Goal: Check status: Check status

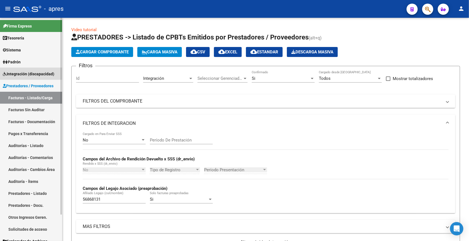
click at [35, 73] on span "Integración (discapacidad)" at bounding box center [29, 74] width 52 height 6
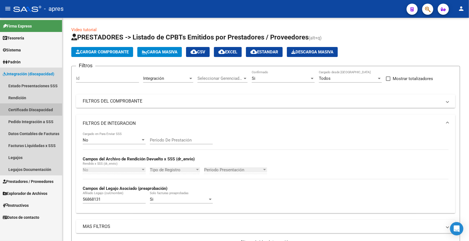
click at [28, 110] on link "Certificado Discapacidad" at bounding box center [31, 110] width 62 height 12
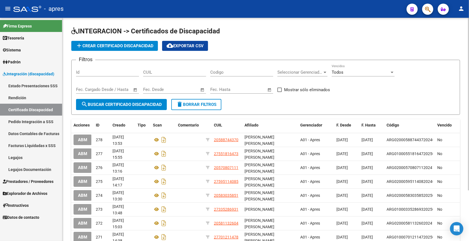
drag, startPoint x: 163, startPoint y: 75, endPoint x: 164, endPoint y: 72, distance: 3.7
click at [163, 75] on div "CUIL" at bounding box center [174, 71] width 63 height 12
paste input "27-59161811-9"
type input "27-59161811-9"
click at [116, 107] on span "search Buscar Certificado Discapacidad" at bounding box center [121, 104] width 81 height 5
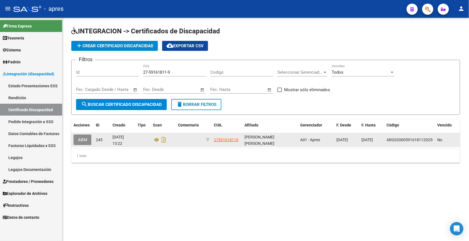
click at [86, 142] on span "ABM" at bounding box center [82, 140] width 9 height 5
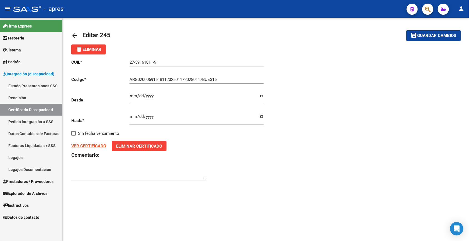
click at [76, 150] on div "VER CERTIFICADO Eliminar Certificado" at bounding box center [168, 146] width 194 height 10
click at [77, 148] on strong "VER CERTIFICADO" at bounding box center [88, 146] width 35 height 5
click at [71, 34] on mat-icon "arrow_back" at bounding box center [74, 35] width 7 height 7
